Goal: Download file/media

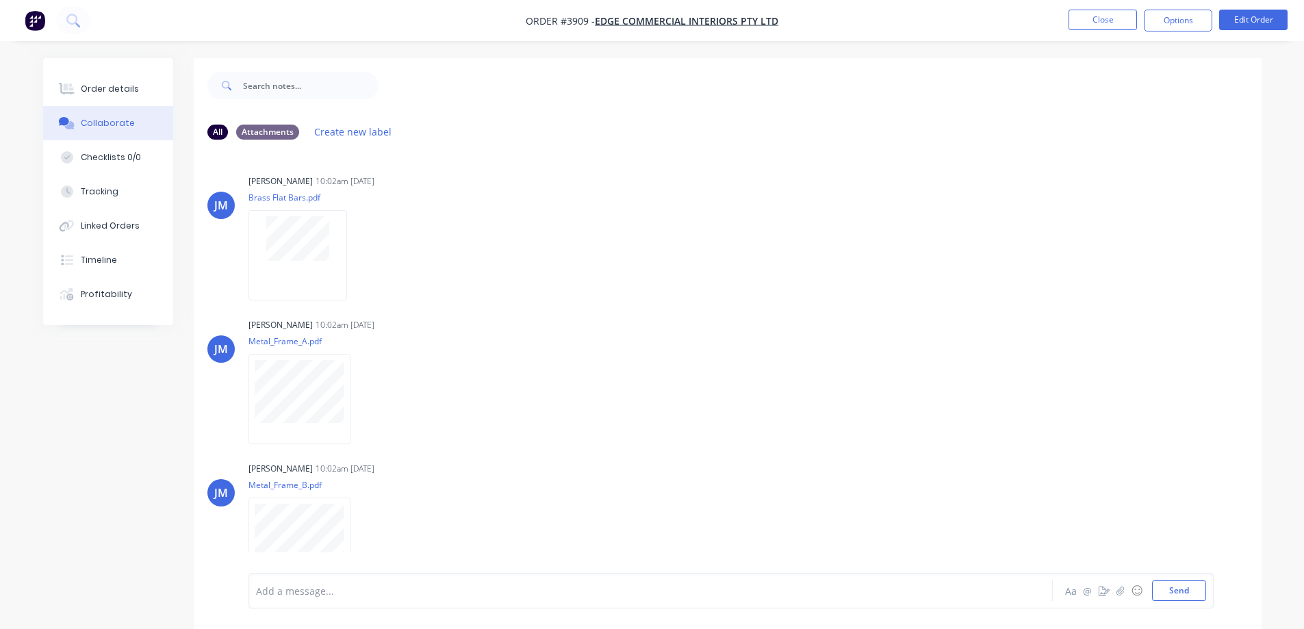
scroll to position [165, 0]
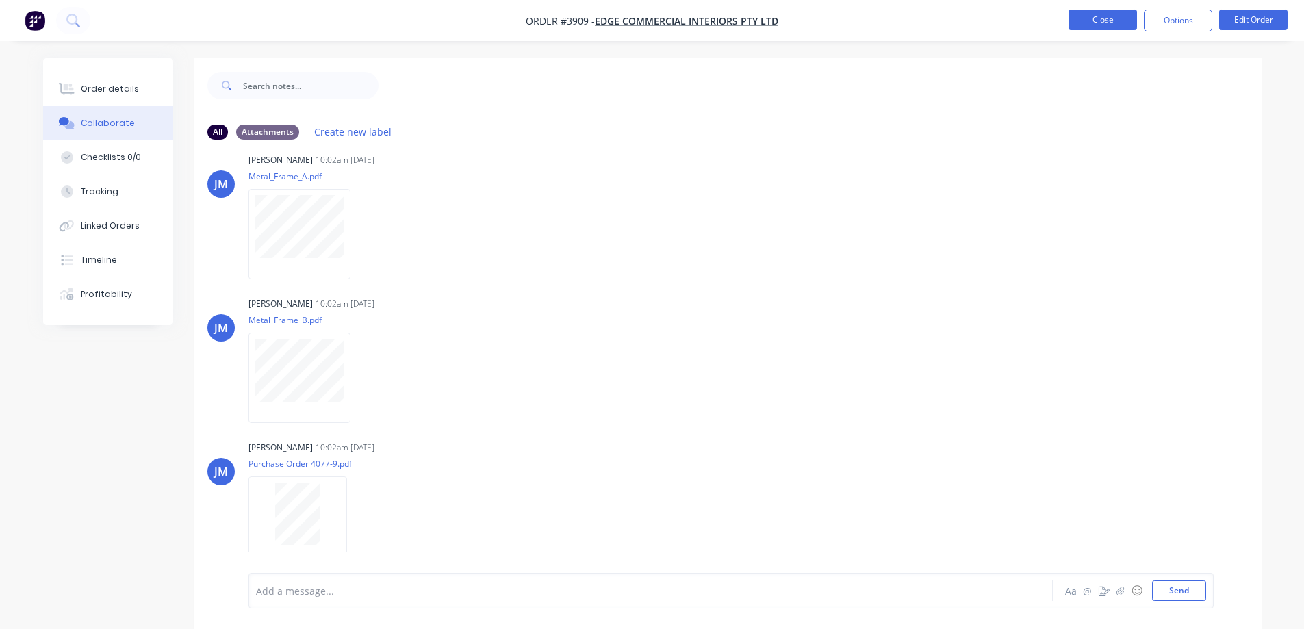
click at [1097, 18] on button "Close" at bounding box center [1102, 20] width 68 height 21
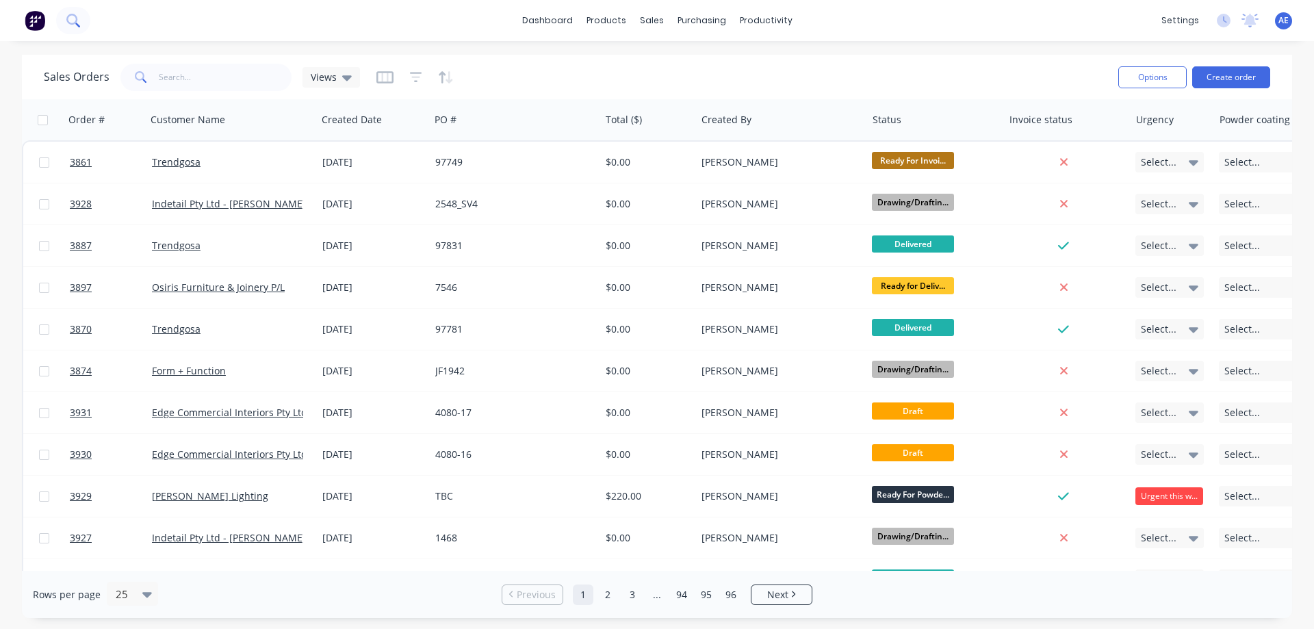
click at [72, 22] on icon at bounding box center [72, 20] width 13 height 13
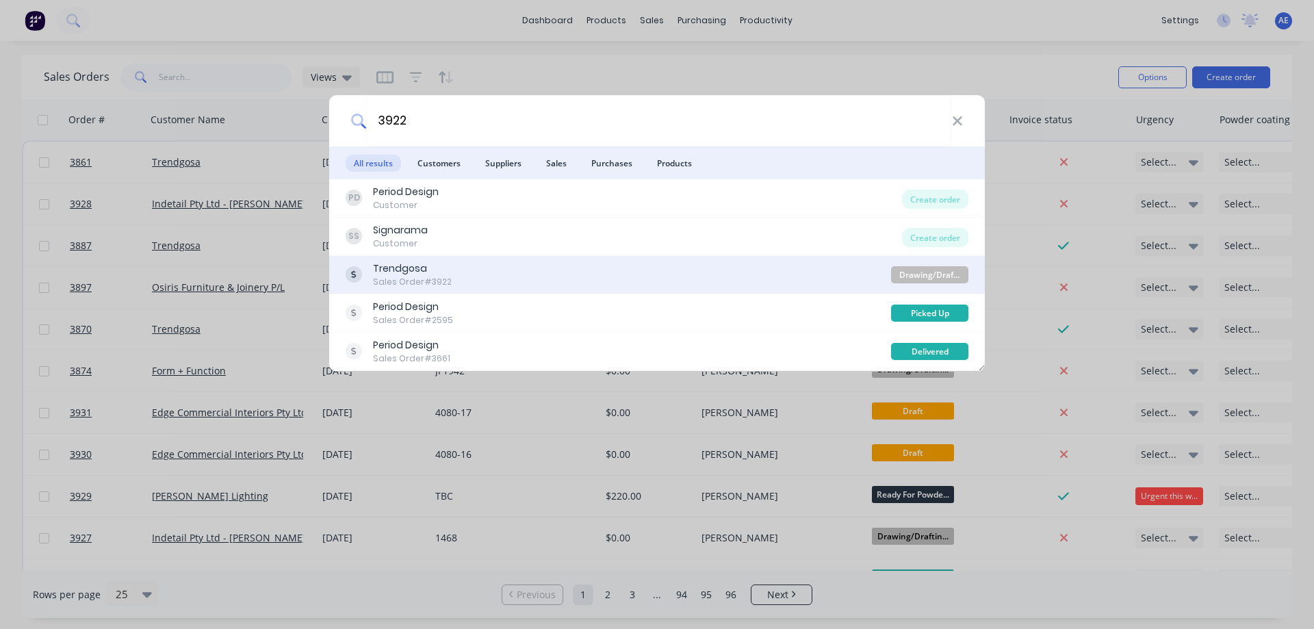
type input "3922"
click at [459, 276] on div "Trendgosa Sales Order #3922" at bounding box center [618, 274] width 545 height 27
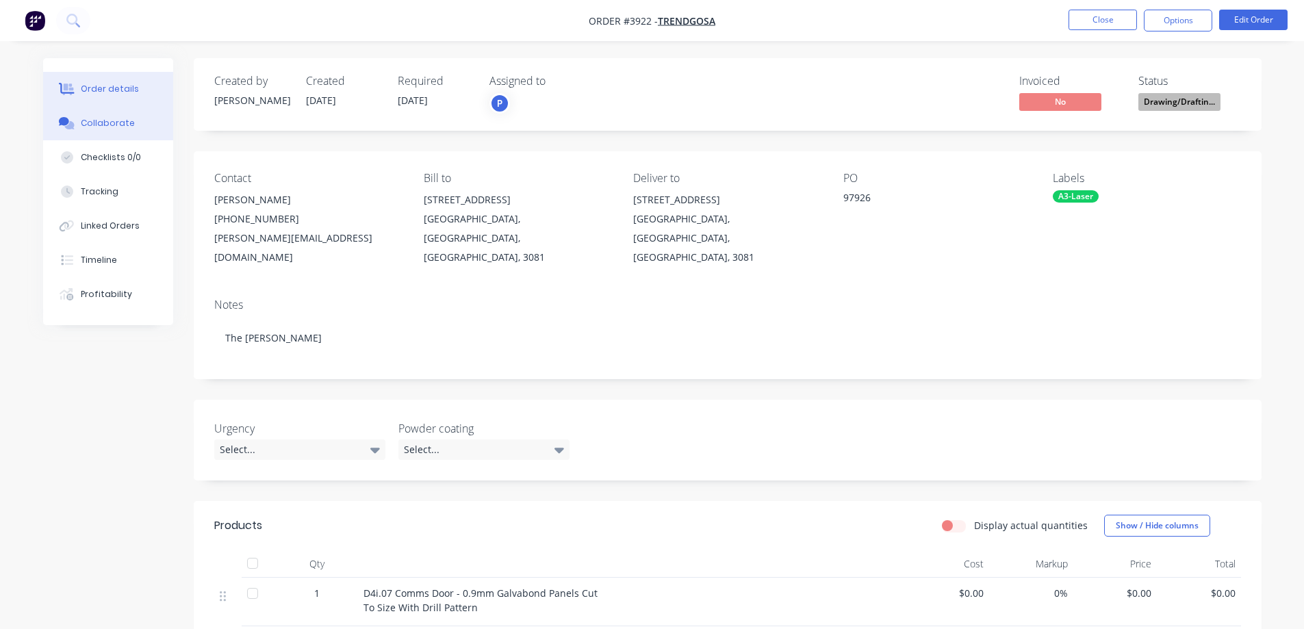
drag, startPoint x: 107, startPoint y: 124, endPoint x: 131, endPoint y: 126, distance: 24.7
click at [105, 124] on div "Collaborate" at bounding box center [108, 123] width 54 height 12
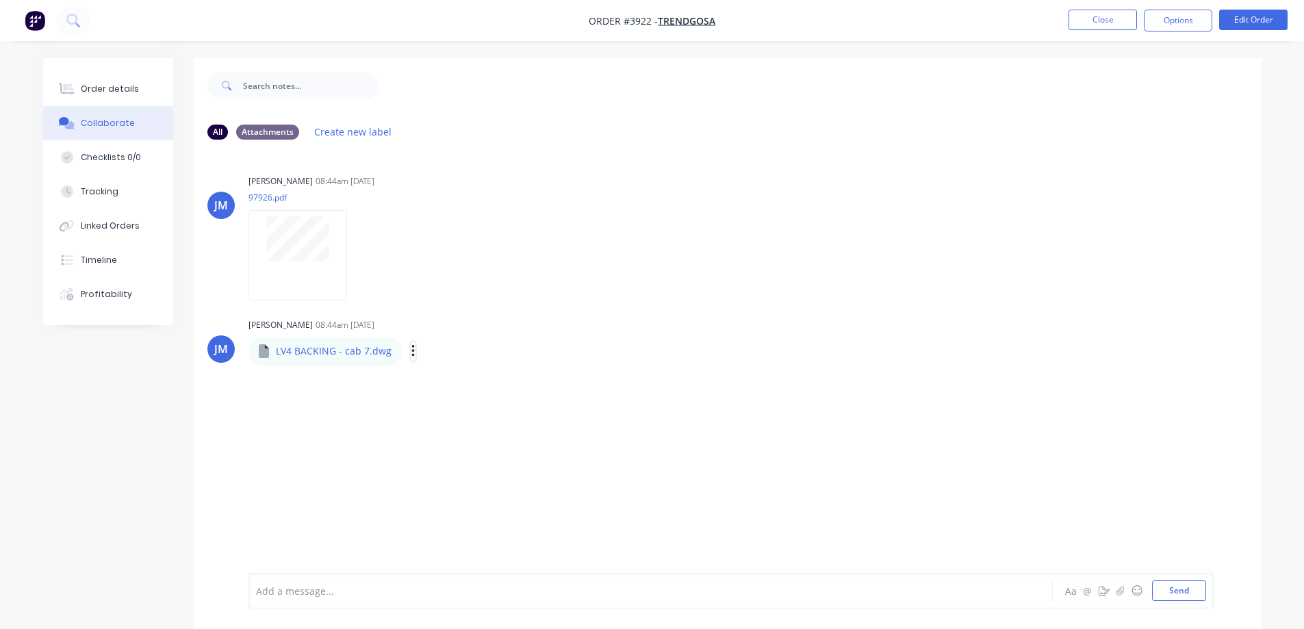
click at [411, 349] on button "button" at bounding box center [413, 352] width 5 height 20
click at [451, 381] on button "Download" at bounding box center [503, 387] width 154 height 31
click at [777, 325] on div "[PERSON_NAME] 08:44am [DATE] LV4 BACKING - cab 7.dwg LV4 BACKING - cab 7.dwg La…" at bounding box center [728, 339] width 1068 height 49
